Goal: Find specific page/section: Find specific page/section

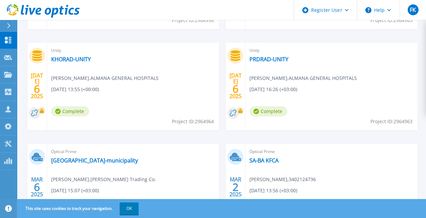
scroll to position [305, 0]
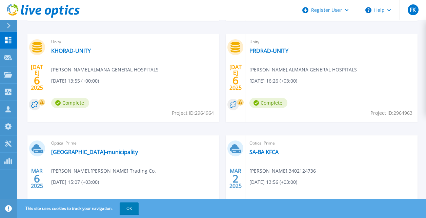
click at [169, 124] on div "JUL 6 2025 Unity KHORAD-UNITY Bruce Penas , ALMANA GENERAL HOSPITALS 07/06/2025…" at bounding box center [219, 85] width 397 height 304
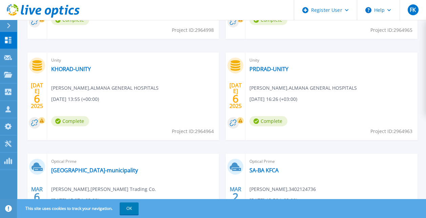
scroll to position [102, 0]
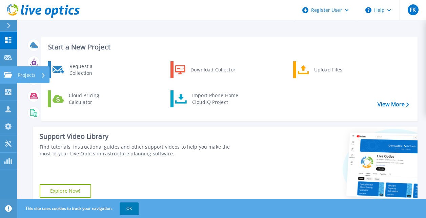
click at [8, 76] on icon at bounding box center [8, 75] width 8 height 6
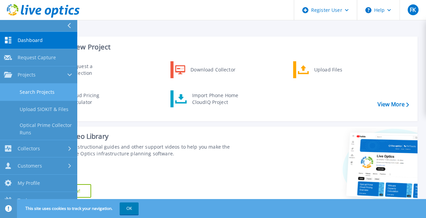
click at [25, 89] on link "Search Projects" at bounding box center [38, 92] width 77 height 17
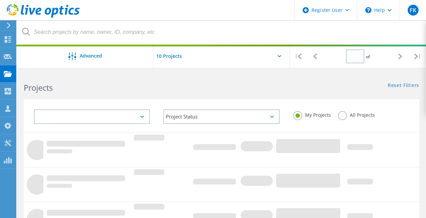
type input "1"
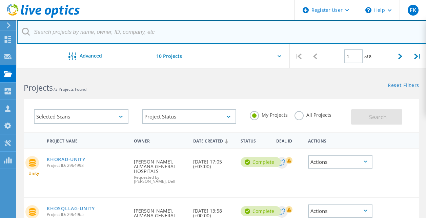
click at [134, 26] on input "text" at bounding box center [222, 32] width 410 height 24
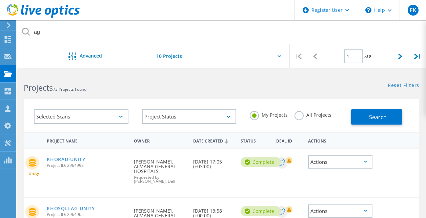
click at [299, 115] on label "All Projects" at bounding box center [313, 114] width 37 height 6
click at [0, 0] on input "All Projects" at bounding box center [0, 0] width 0 height 0
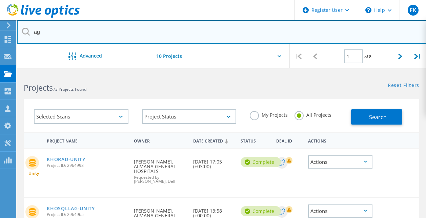
click at [82, 34] on input "ag" at bounding box center [222, 32] width 410 height 24
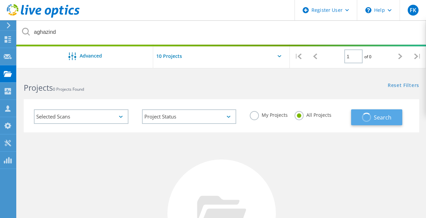
click at [367, 118] on span "button" at bounding box center [366, 118] width 10 height 10
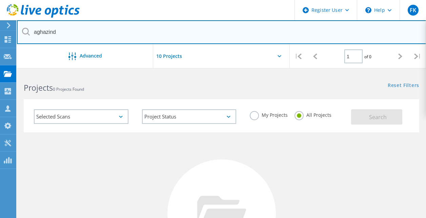
click at [88, 34] on input "aghazind" at bounding box center [222, 32] width 410 height 24
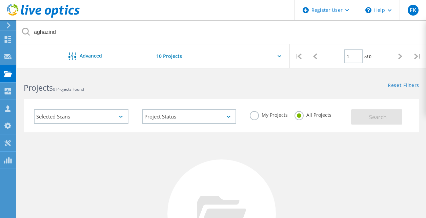
click at [88, 34] on input "aghazind" at bounding box center [222, 32] width 410 height 24
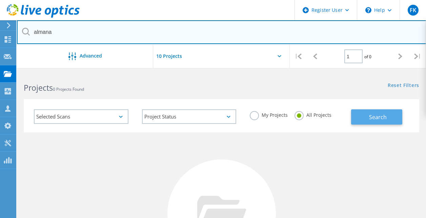
type input "almana"
